Goal: Task Accomplishment & Management: Manage account settings

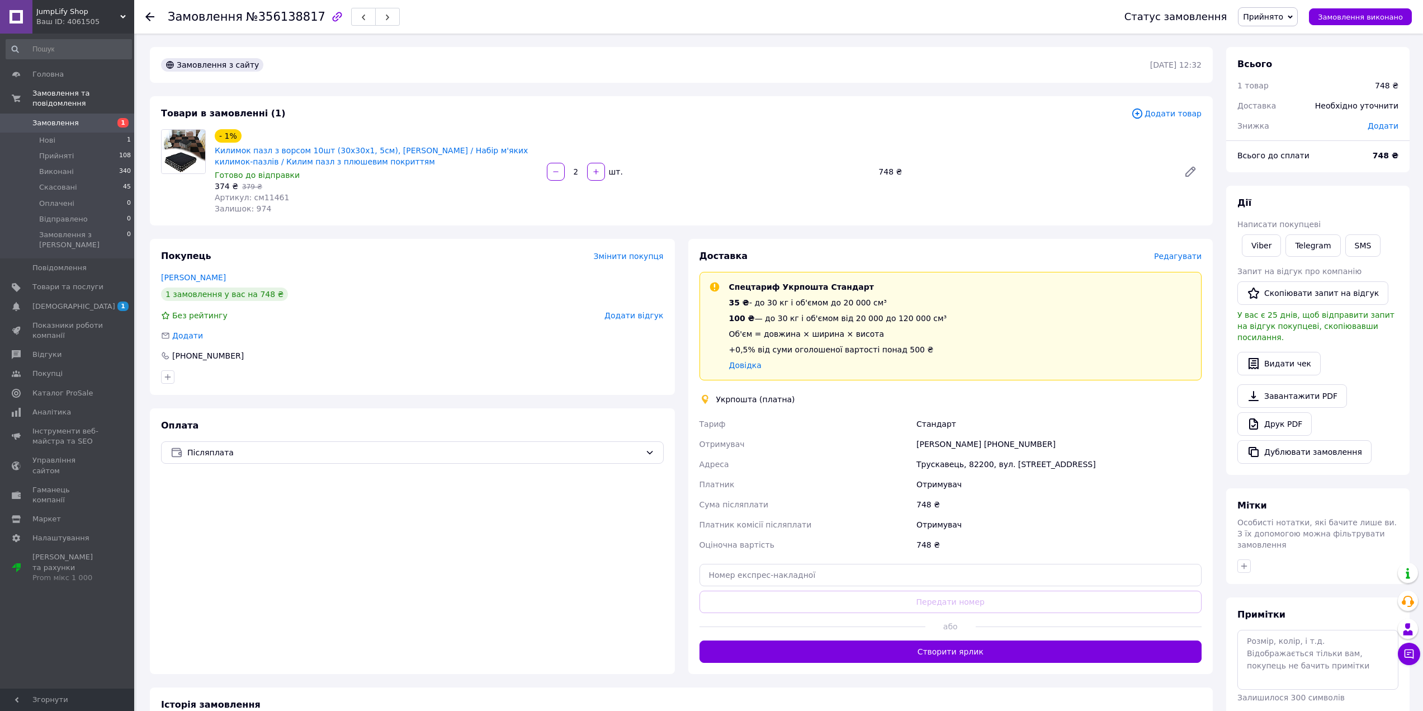
click at [1186, 254] on span "Редагувати" at bounding box center [1178, 256] width 48 height 9
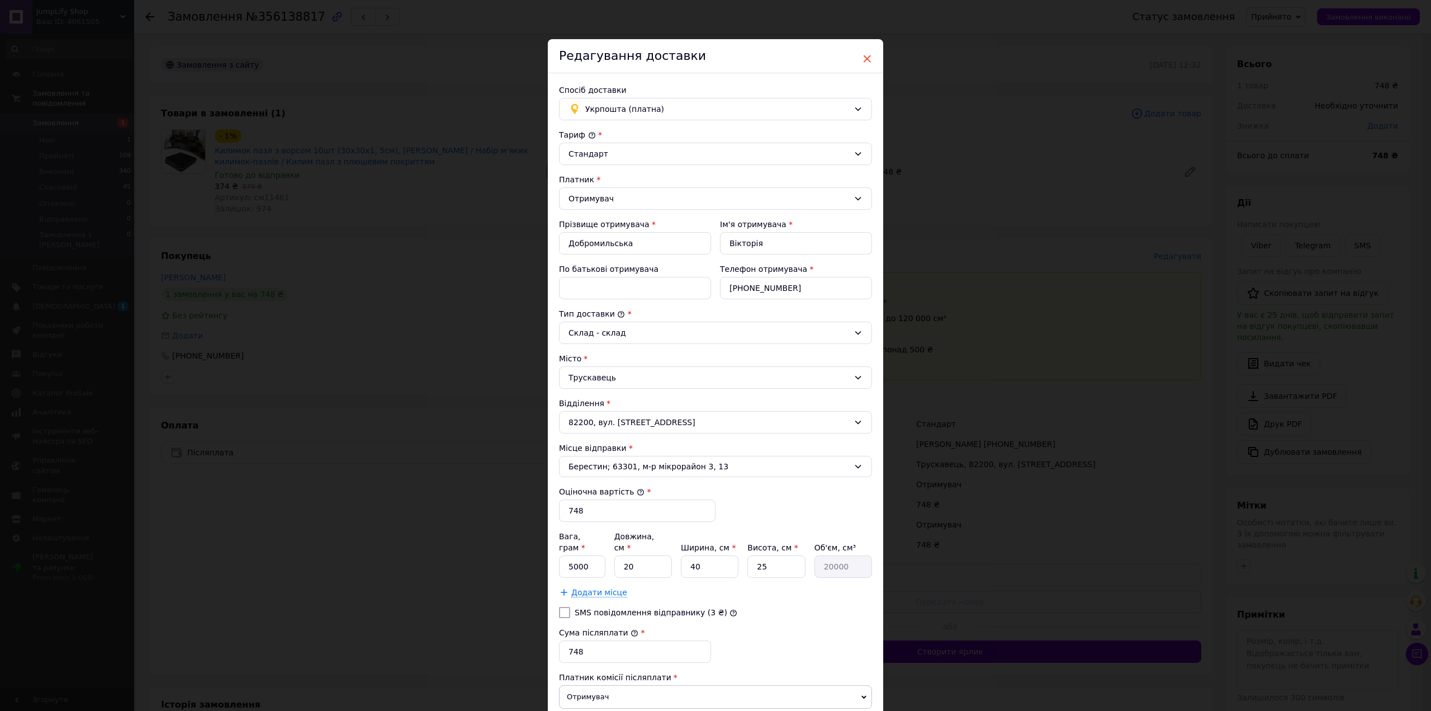
click at [866, 60] on span "×" at bounding box center [867, 58] width 10 height 19
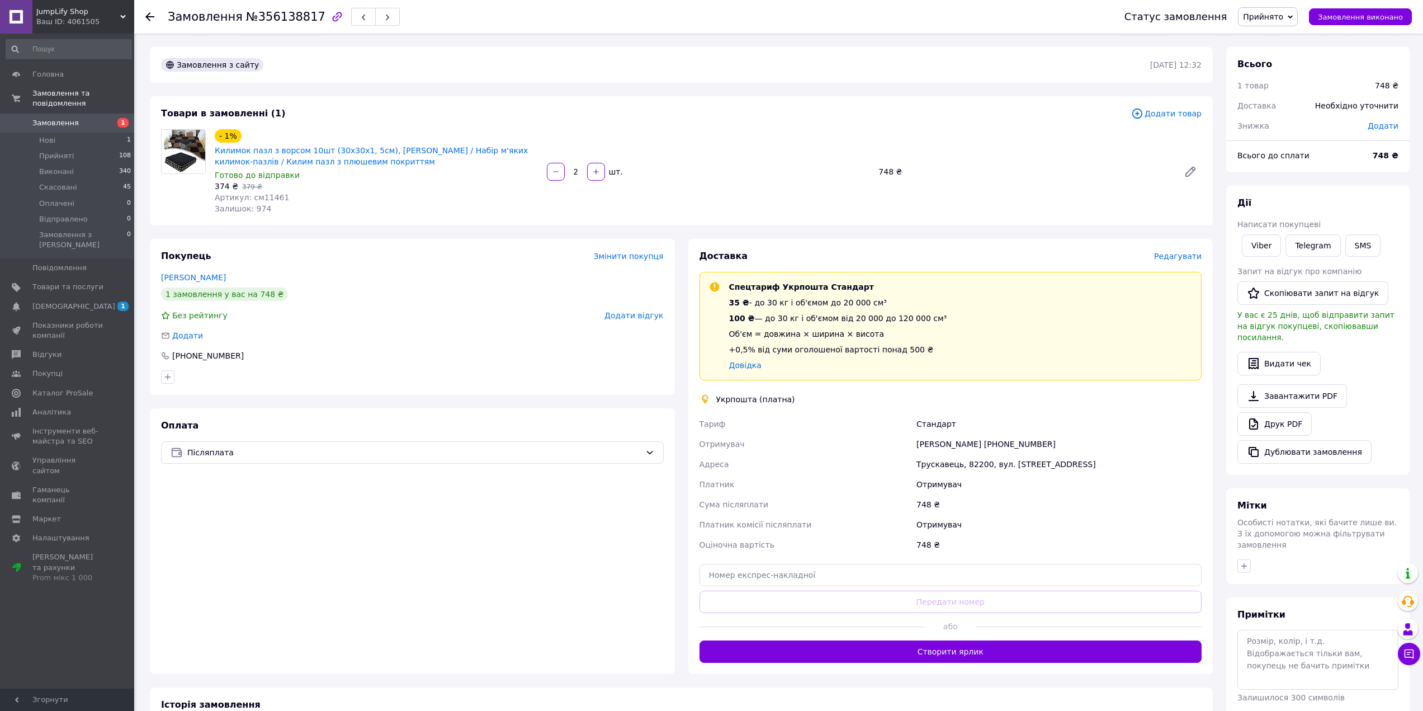
click at [1179, 263] on div "Доставка Редагувати Спецтариф Укрпошта Стандарт 35 ₴ - до 30 кг і об'ємом до 20…" at bounding box center [950, 456] width 503 height 413
click at [1180, 257] on span "Редагувати" at bounding box center [1178, 256] width 48 height 9
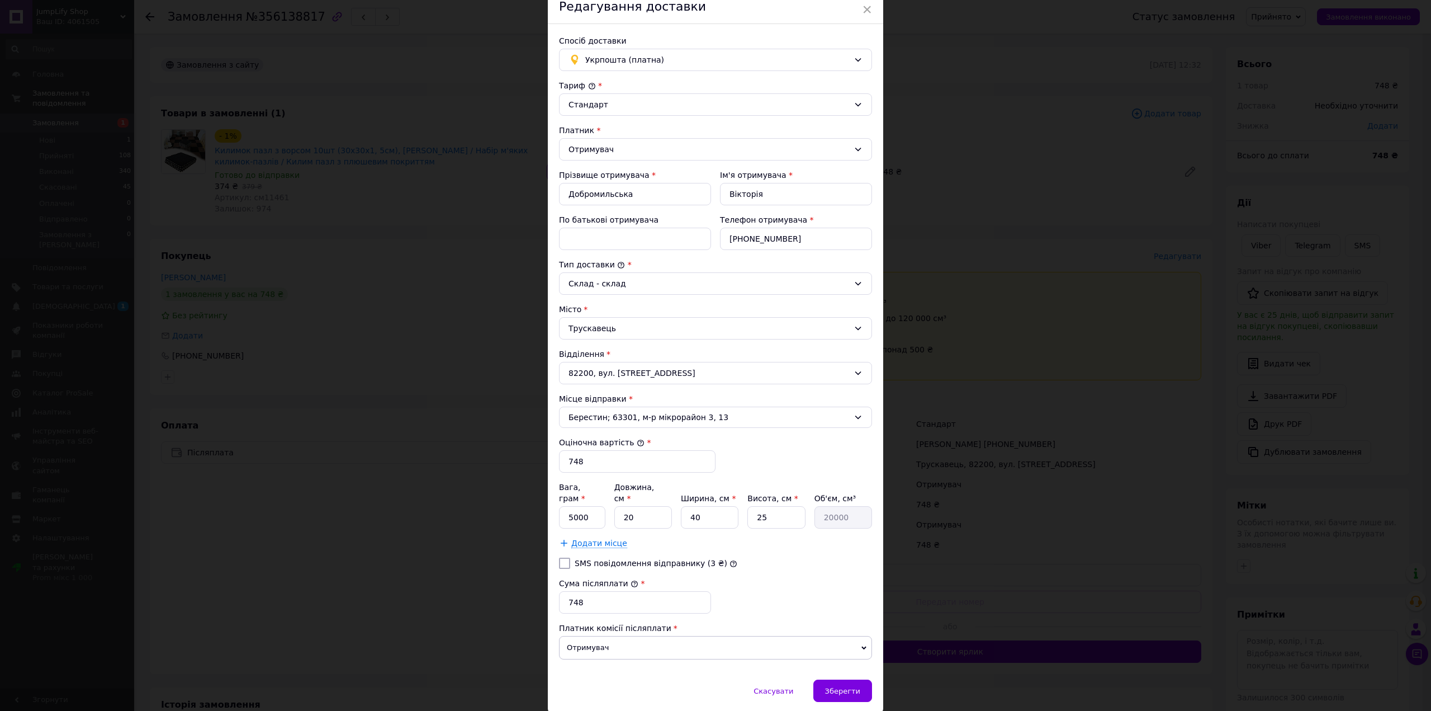
scroll to position [79, 0]
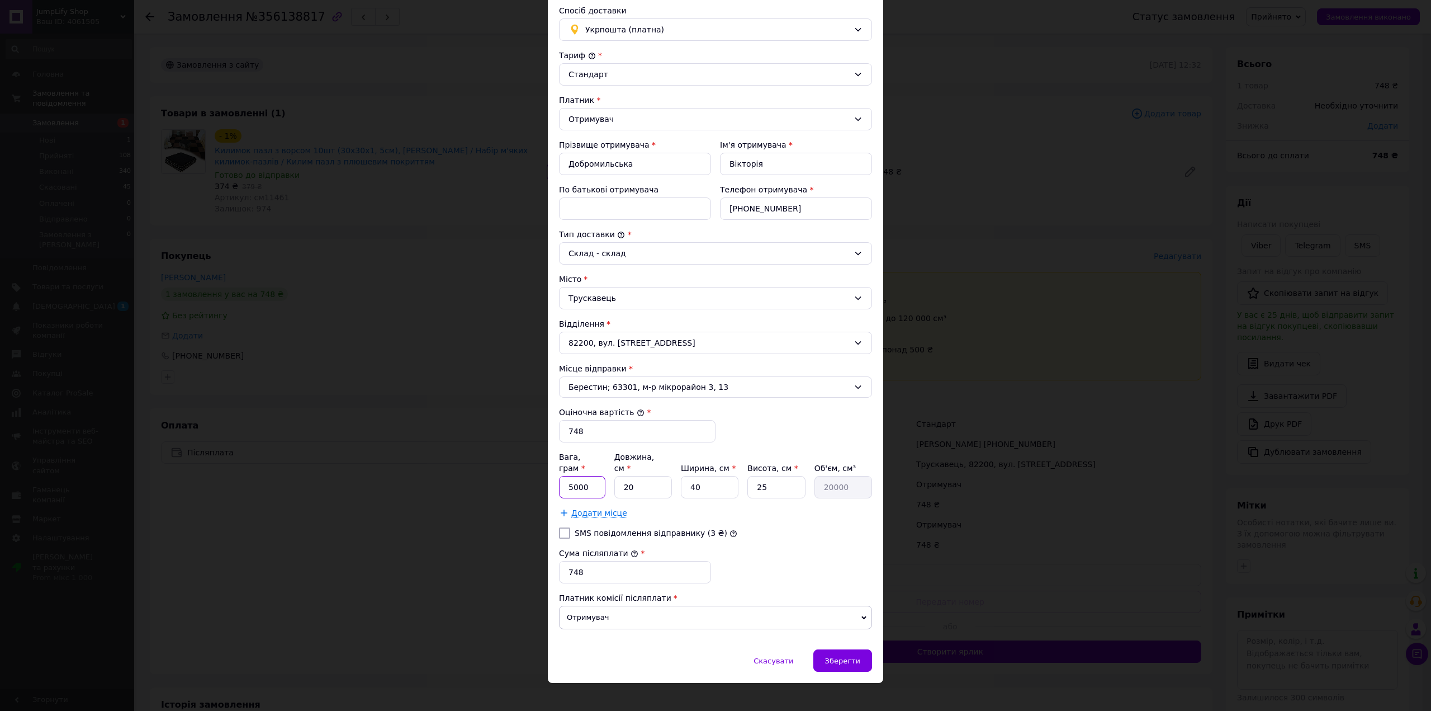
drag, startPoint x: 585, startPoint y: 473, endPoint x: 567, endPoint y: 476, distance: 18.1
click at [567, 476] on input "5000" at bounding box center [582, 487] width 46 height 22
type input "1389"
drag, startPoint x: 632, startPoint y: 471, endPoint x: 621, endPoint y: 470, distance: 11.3
click at [621, 476] on input "20" at bounding box center [643, 487] width 58 height 22
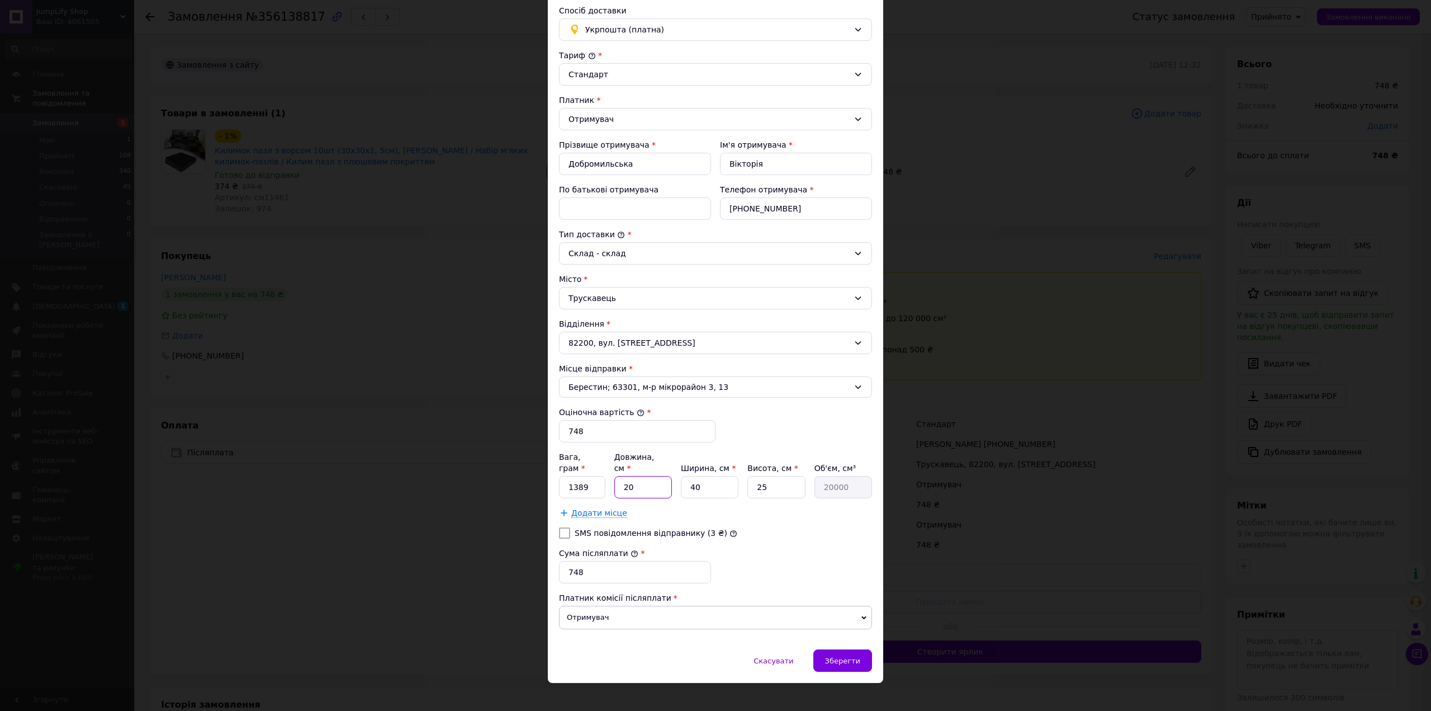
type input "3"
type input "3000"
type input "31"
type input "31000"
type input "31"
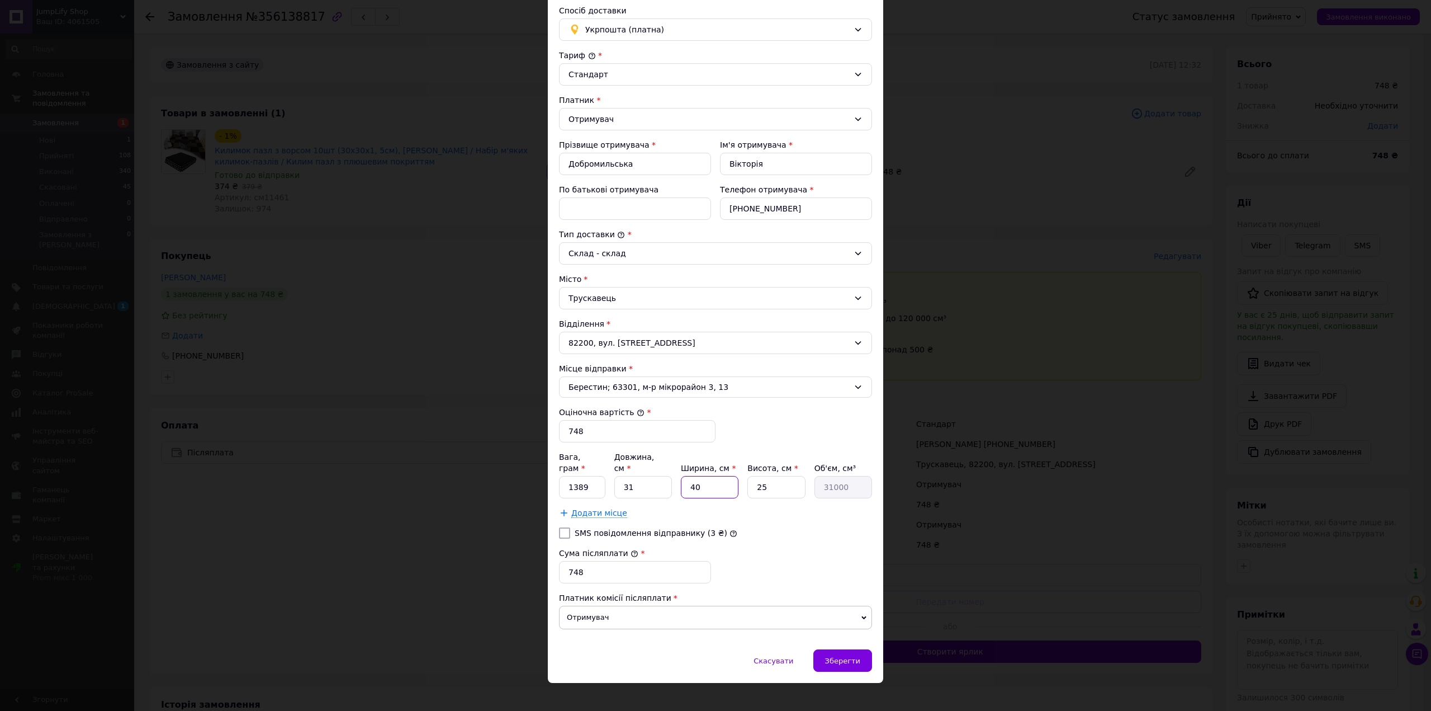
click at [700, 481] on input "40" at bounding box center [710, 487] width 58 height 22
type input "4"
type input "3100"
type input "3"
type input "2325"
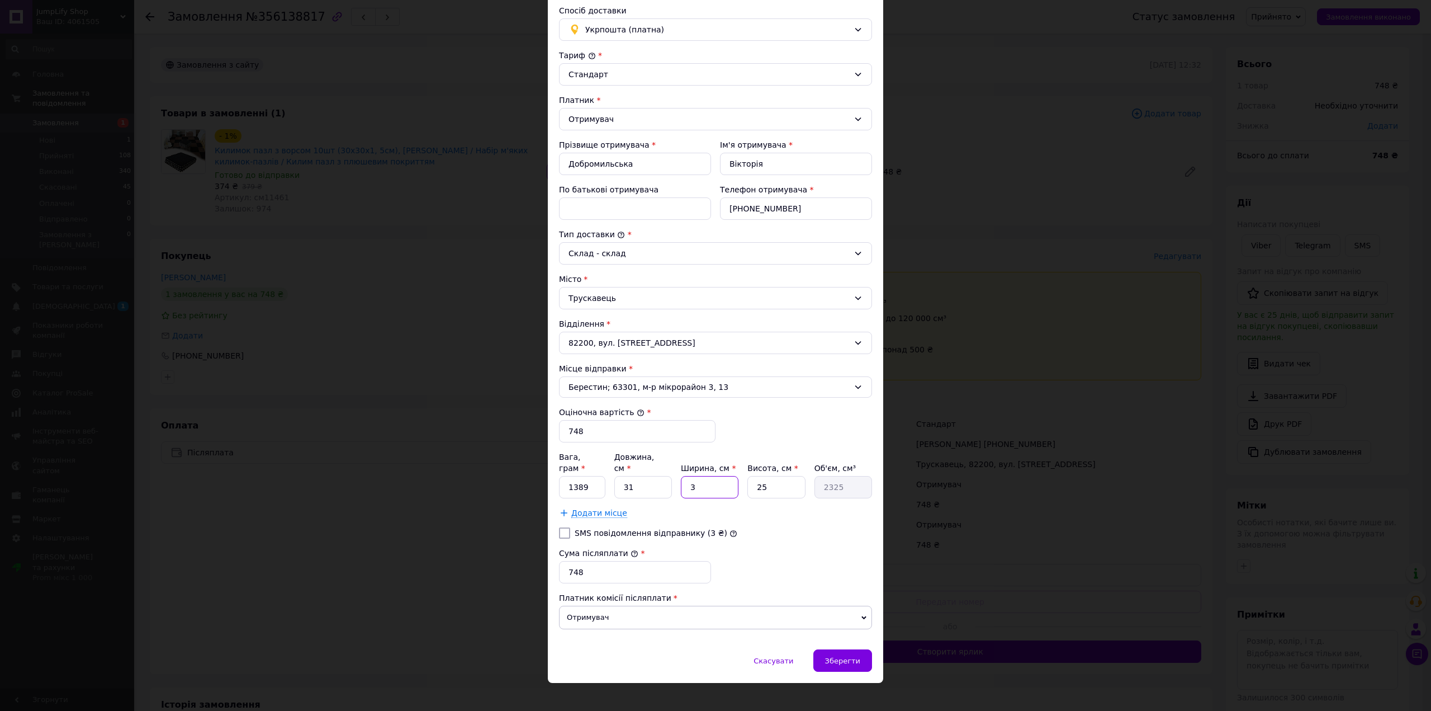
type input "31"
type input "24025"
type input "31"
click at [770, 480] on input "25" at bounding box center [777, 487] width 58 height 22
type input "2"
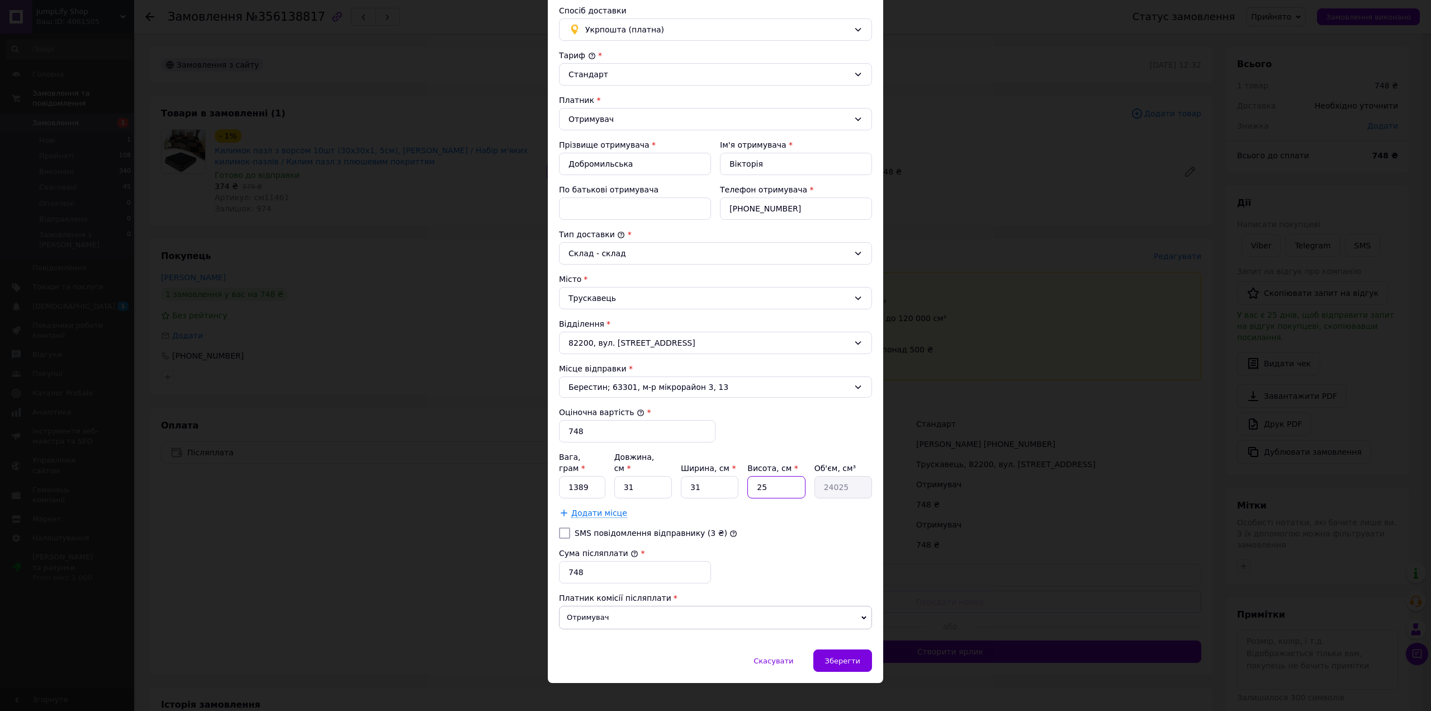
type input "1922"
type input "22"
type input "21142"
type input "22"
click at [592, 565] on input "748" at bounding box center [635, 572] width 152 height 22
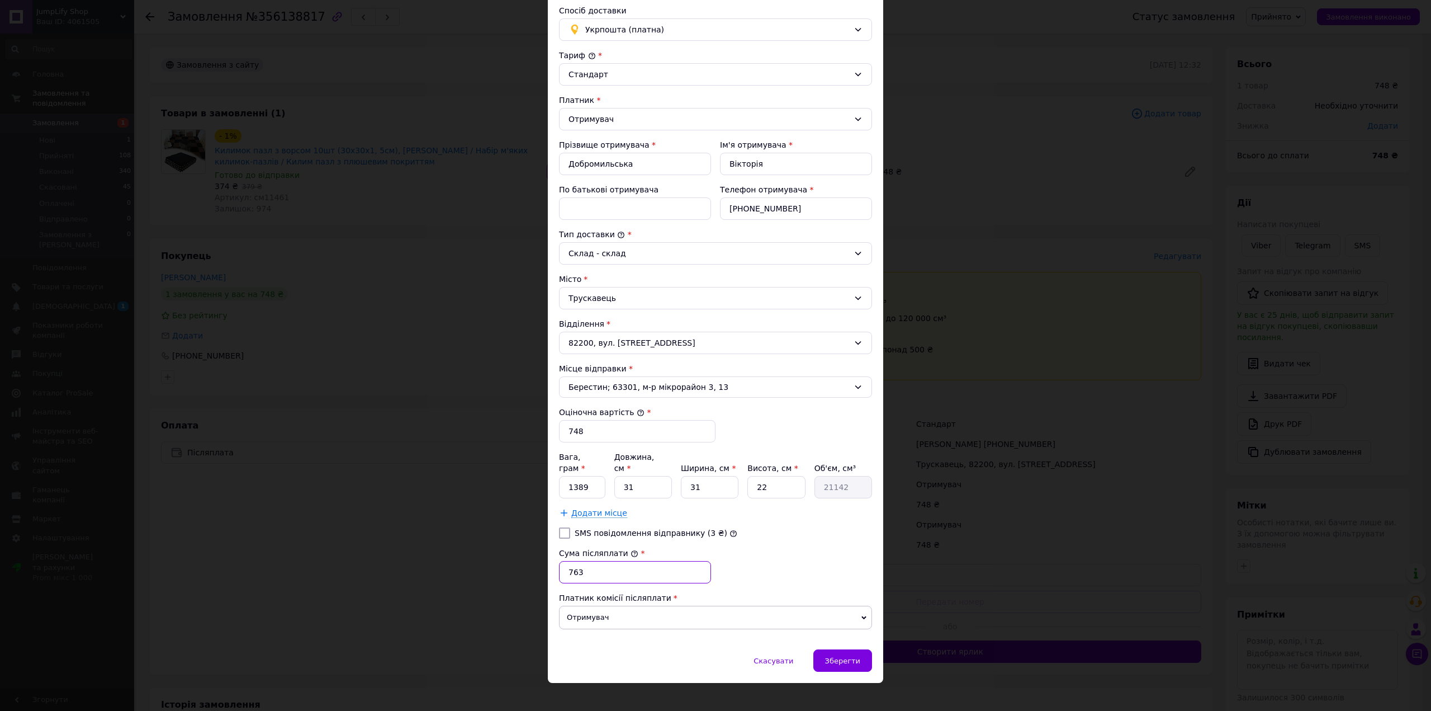
type input "763"
click at [609, 434] on input "748" at bounding box center [637, 431] width 157 height 22
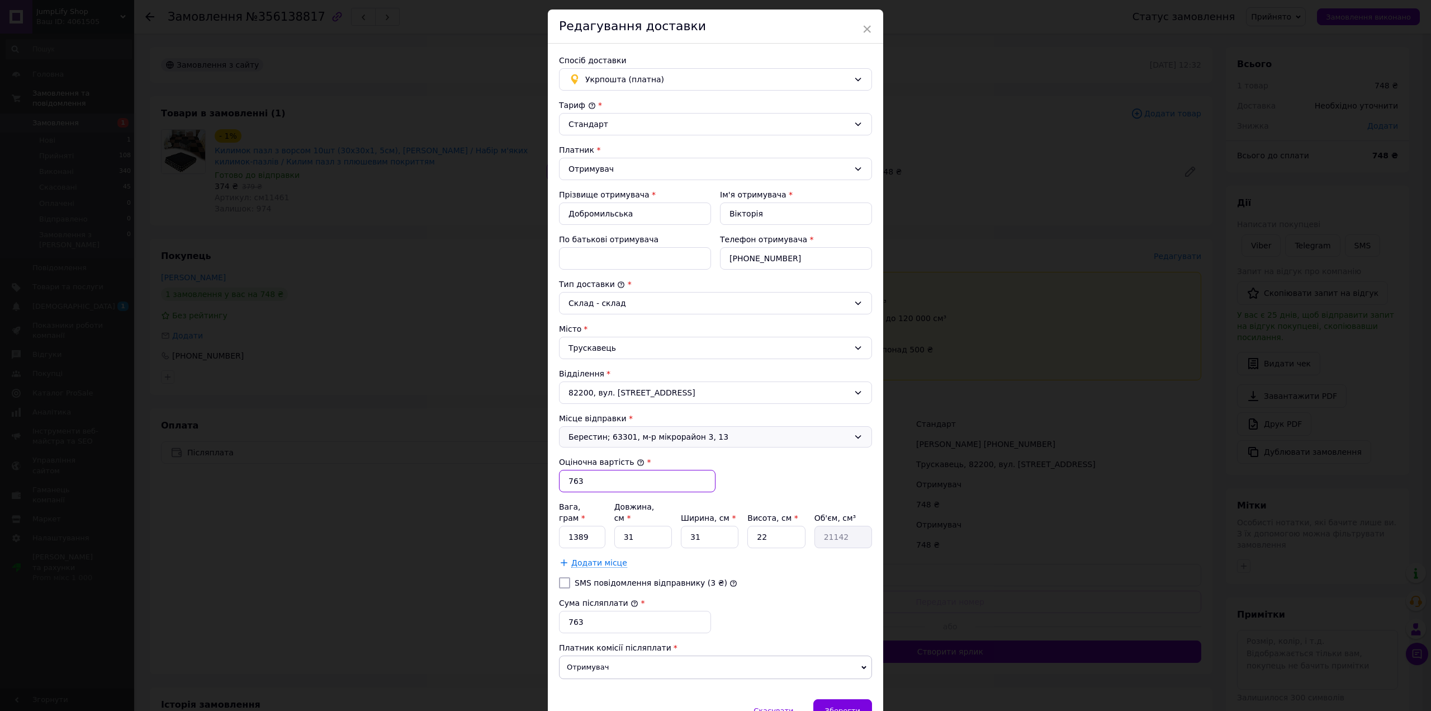
scroll to position [23, 0]
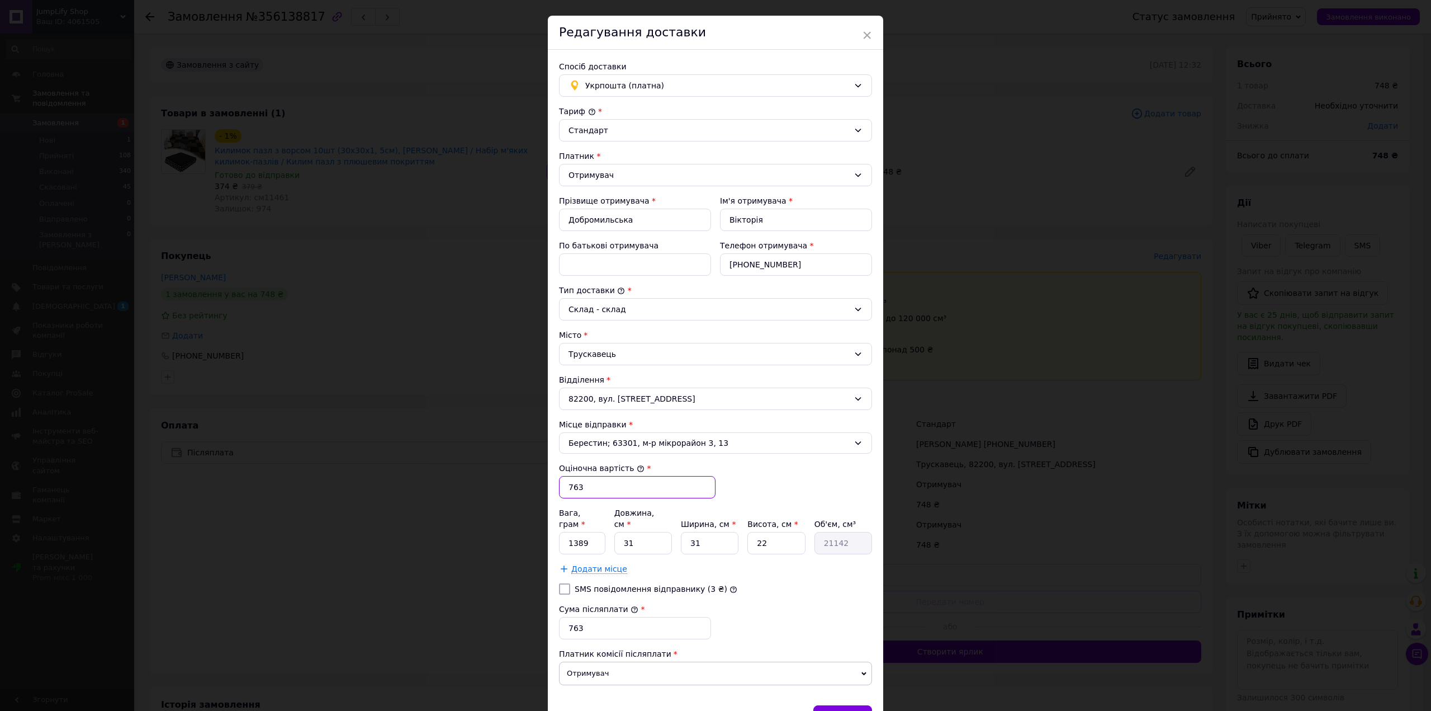
type input "763"
click at [626, 122] on div "Стандарт" at bounding box center [715, 130] width 313 height 22
click at [612, 169] on li "Експрес" at bounding box center [716, 175] width 312 height 21
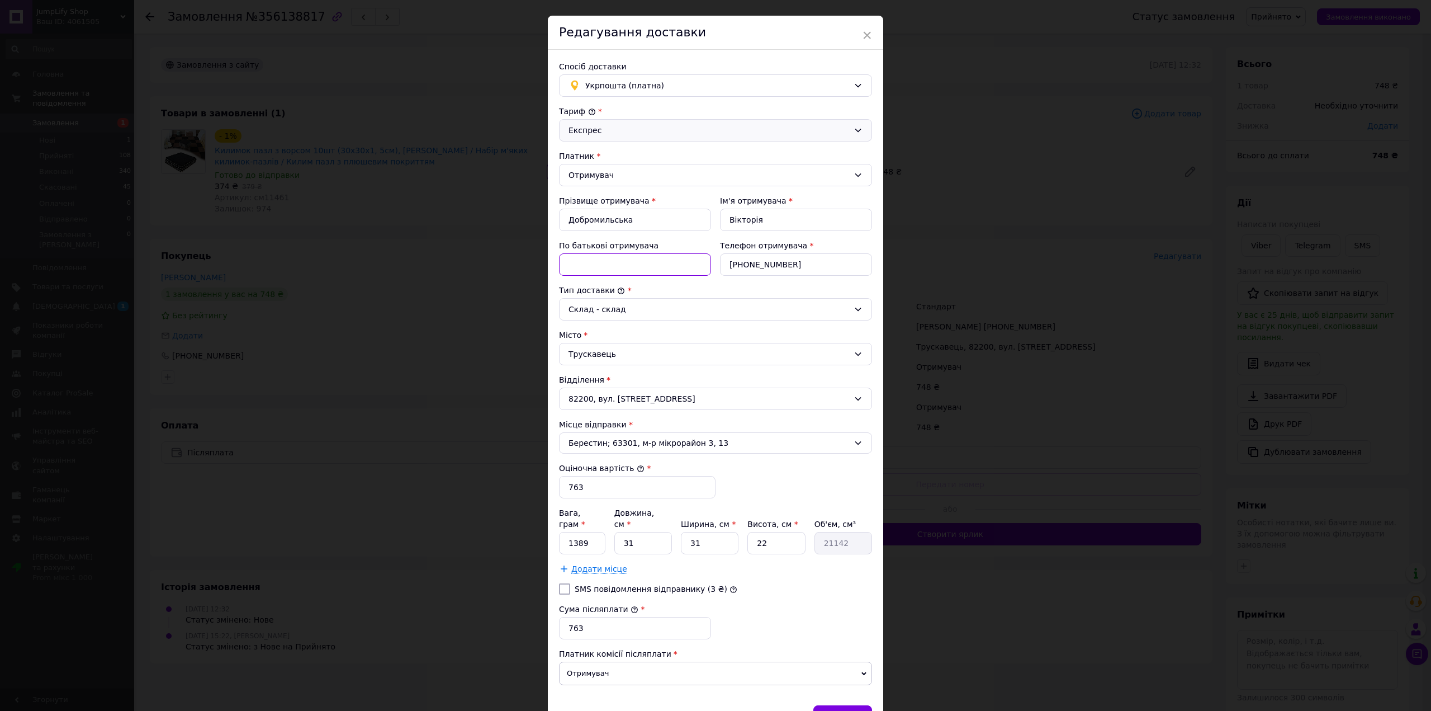
click at [620, 275] on input "По батькові отримувача" at bounding box center [635, 264] width 152 height 22
paste input "Романівна"
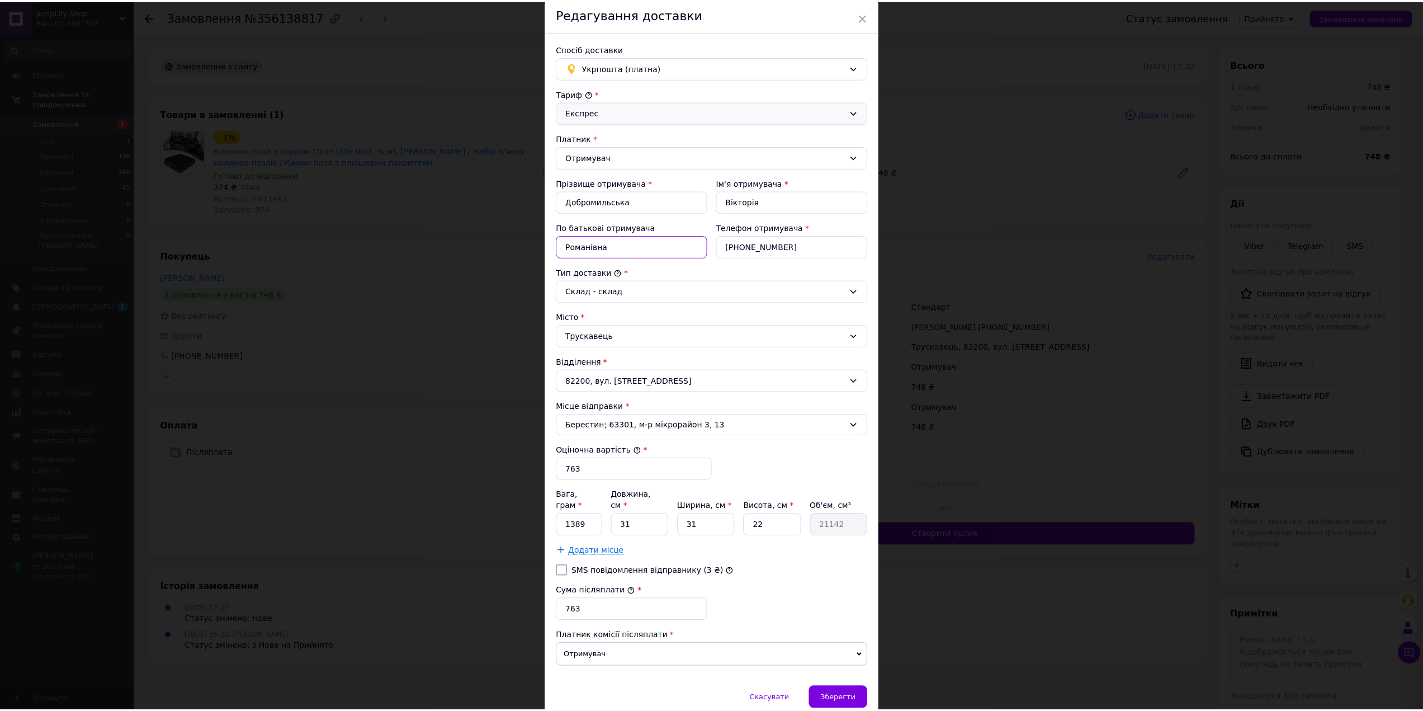
scroll to position [79, 0]
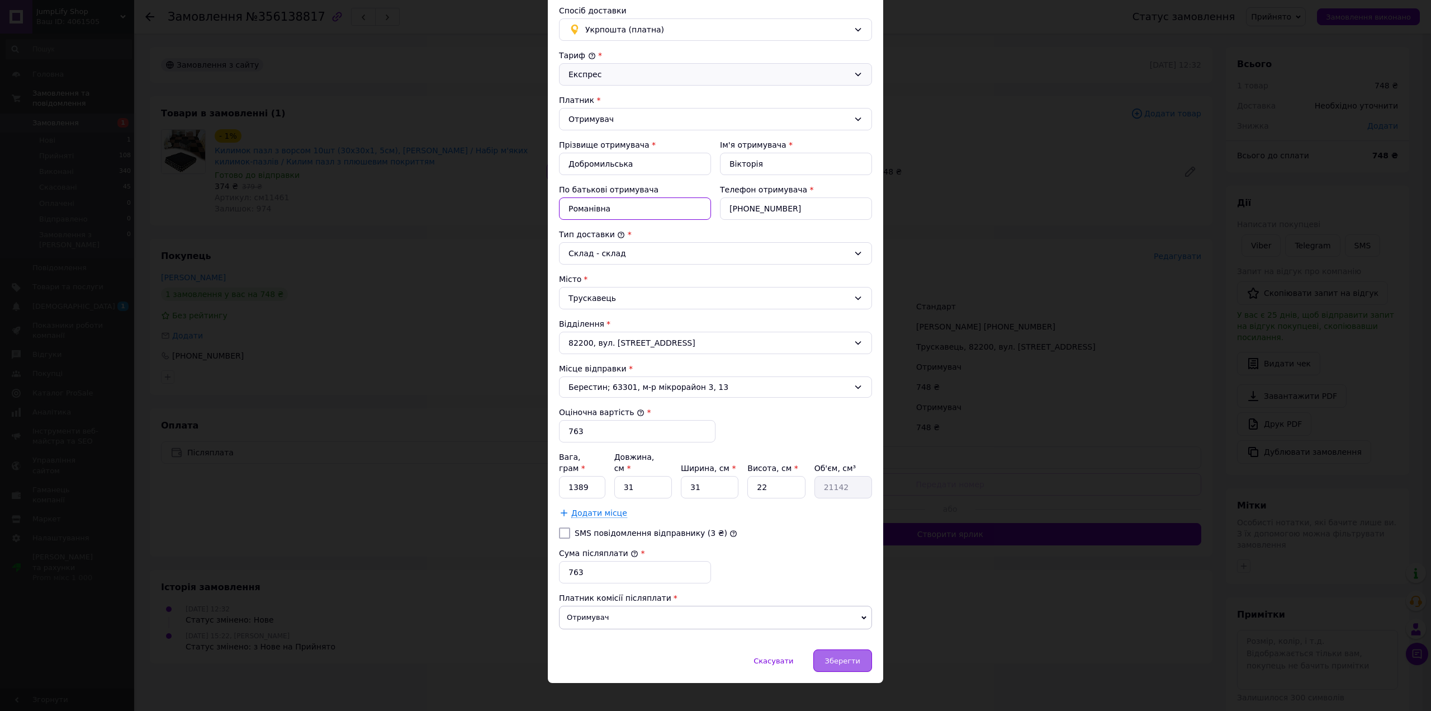
type input "Романівна"
click at [843, 656] on span "Зберегти" at bounding box center [842, 660] width 35 height 8
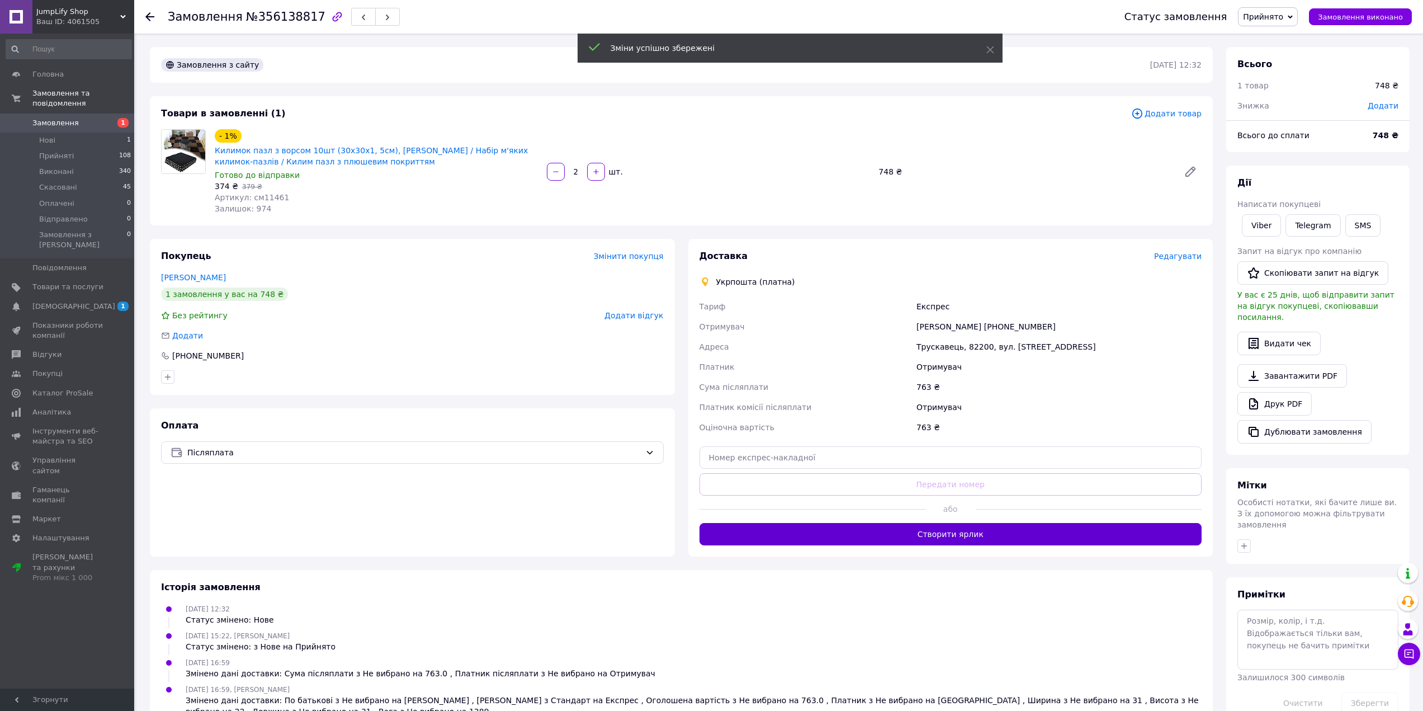
click at [901, 532] on button "Створити ярлик" at bounding box center [950, 534] width 503 height 22
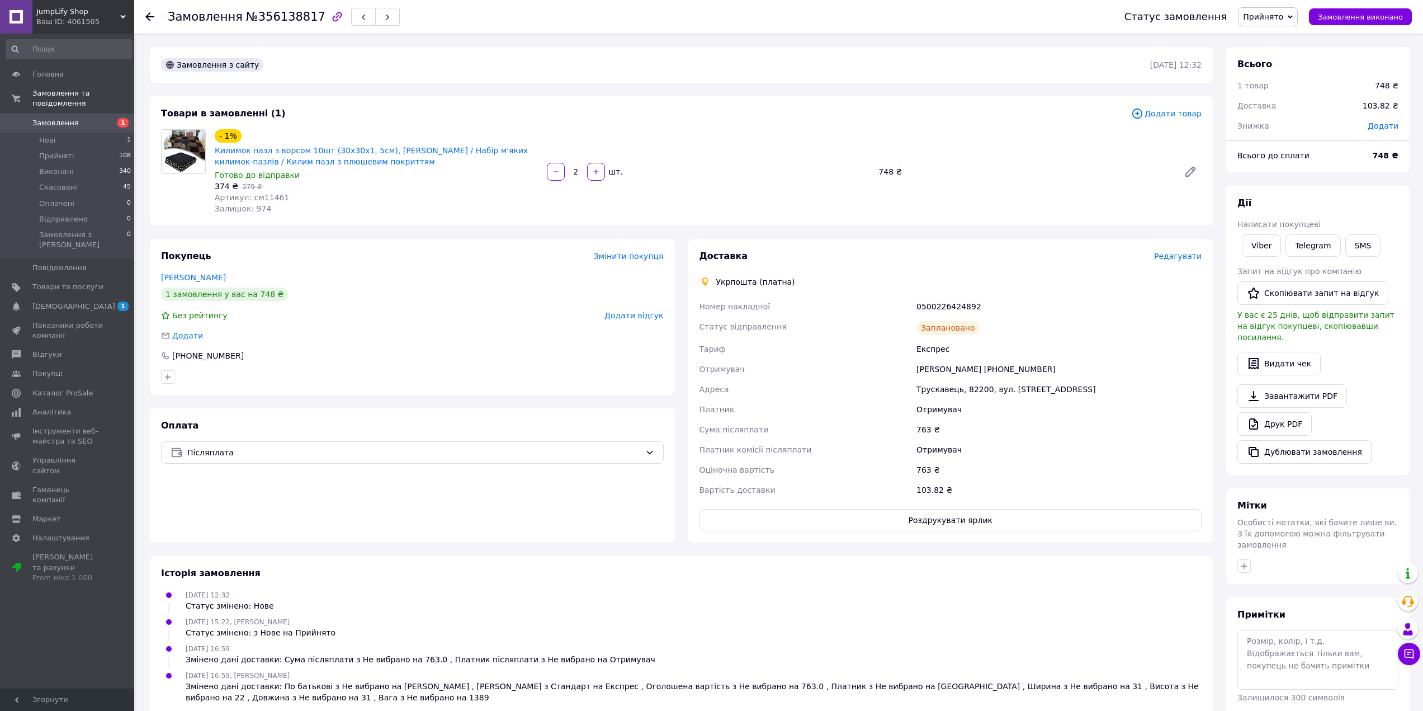
click at [954, 309] on div "0500226424892" at bounding box center [1059, 306] width 290 height 20
copy div "0500226424892"
click at [942, 526] on button "Роздрукувати ярлик" at bounding box center [950, 520] width 503 height 22
